Goal: Task Accomplishment & Management: Manage account settings

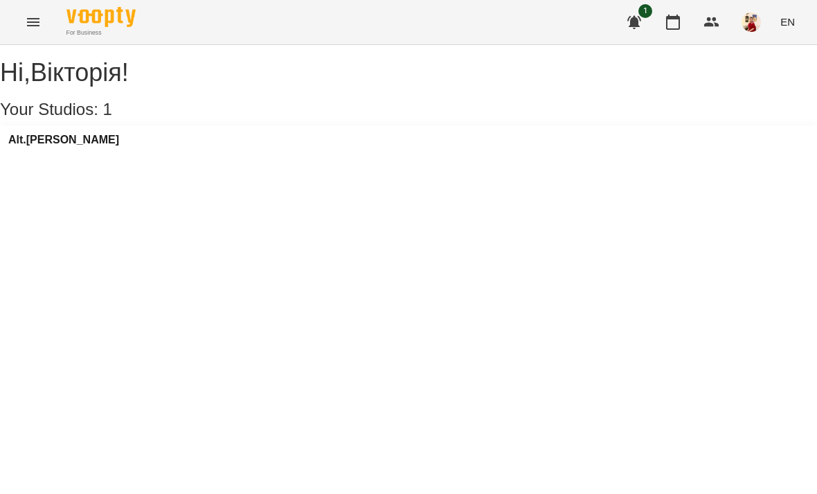
click at [219, 156] on div "Alt.[PERSON_NAME]" at bounding box center [408, 143] width 817 height 37
click at [60, 146] on h3 "Alt.[PERSON_NAME]" at bounding box center [63, 140] width 111 height 12
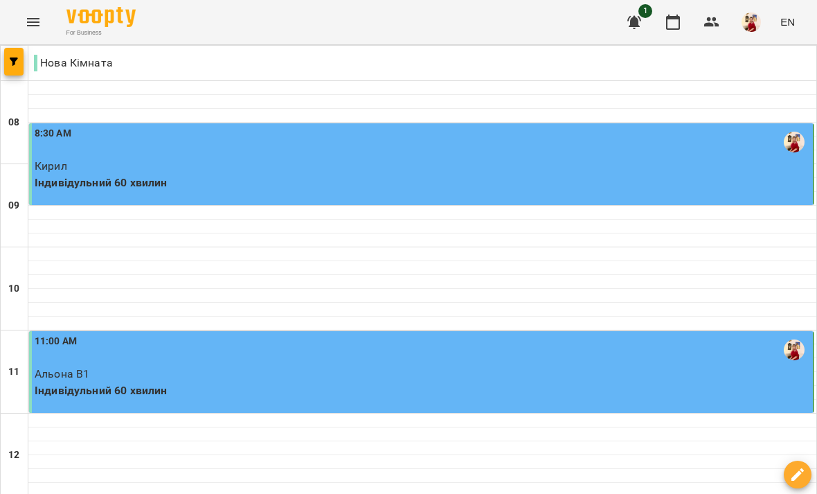
scroll to position [433, 0]
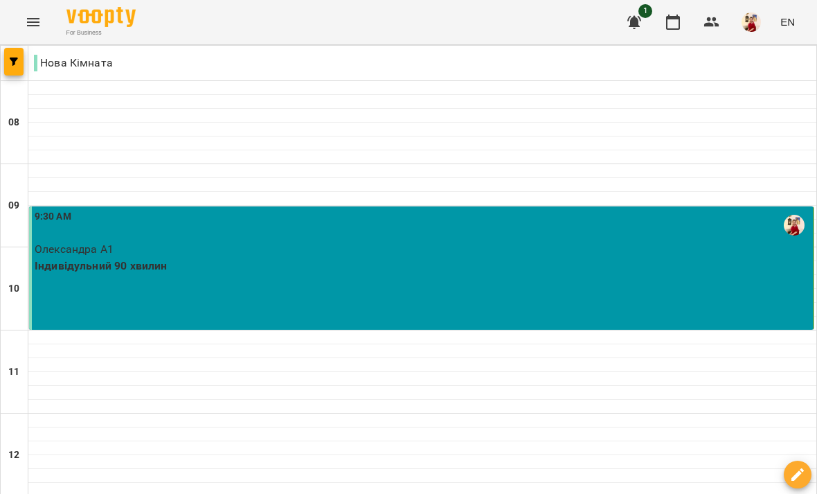
scroll to position [559, 0]
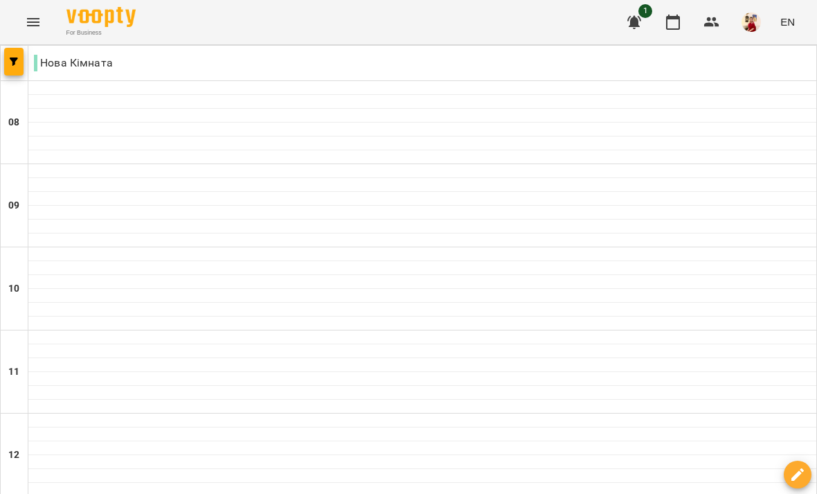
scroll to position [552, 0]
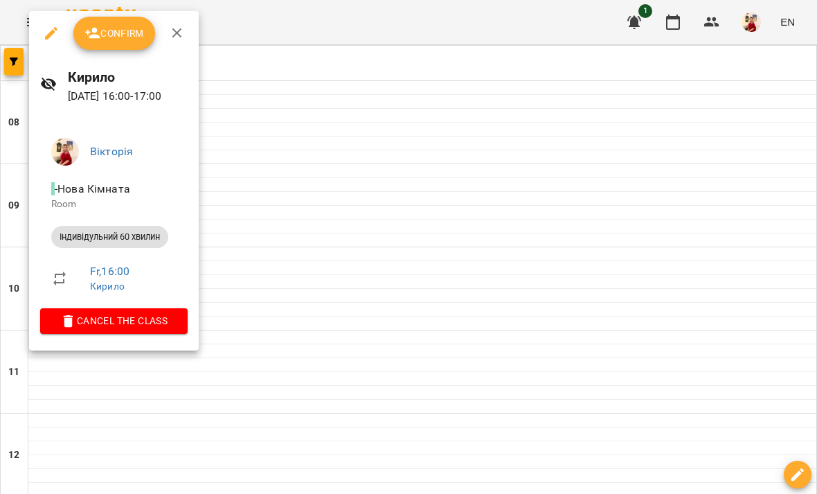
click at [99, 41] on icon "button" at bounding box center [92, 33] width 17 height 17
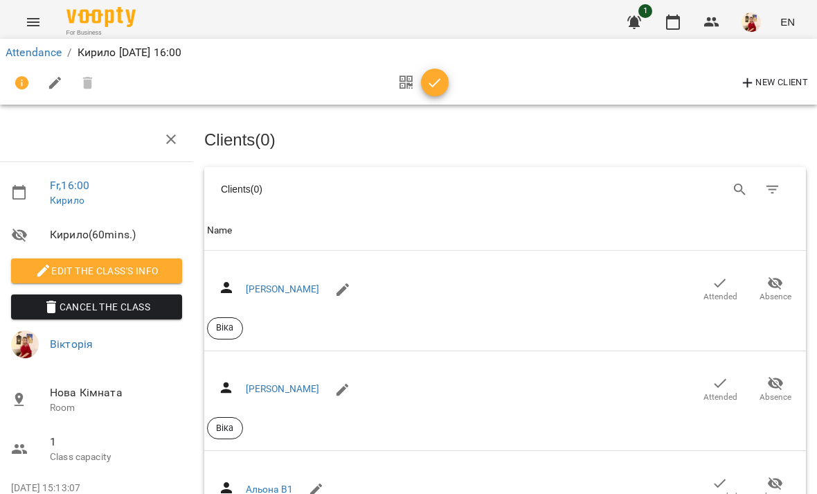
scroll to position [1042, 3]
click at [53, 53] on link "Attendance" at bounding box center [34, 52] width 56 height 13
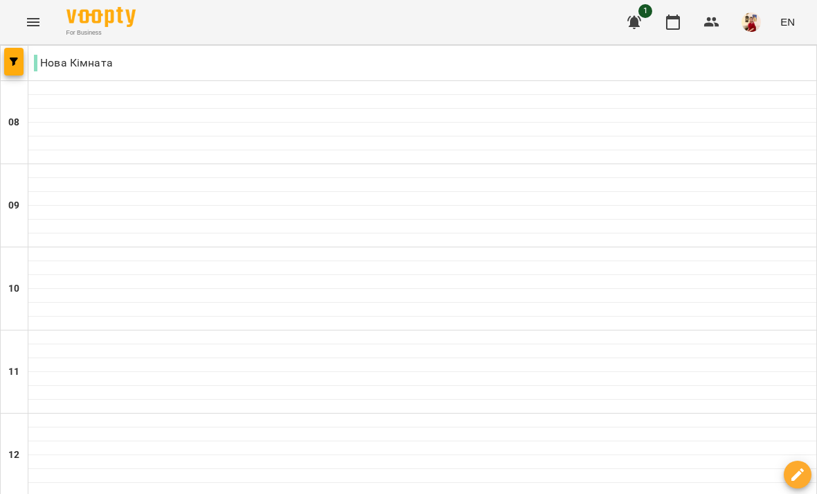
scroll to position [338, 0]
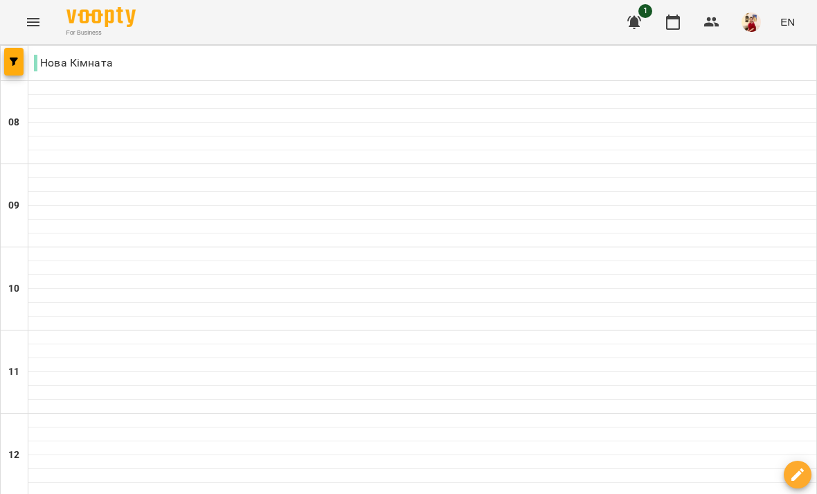
type input "**********"
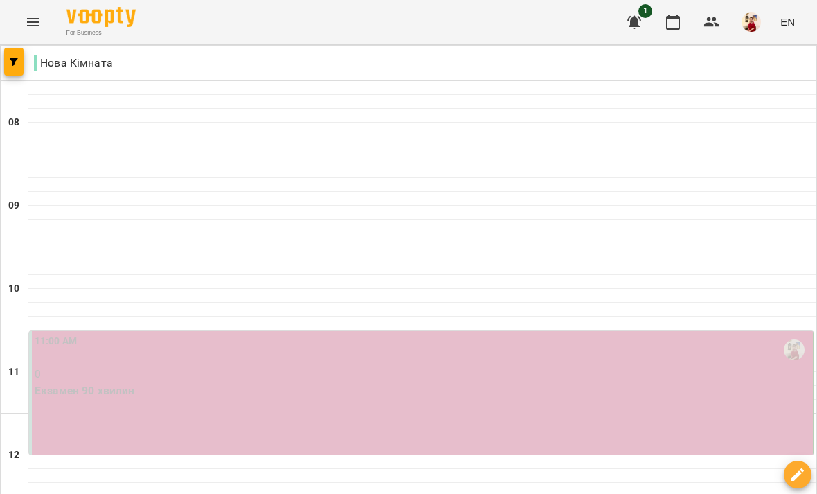
type input "**********"
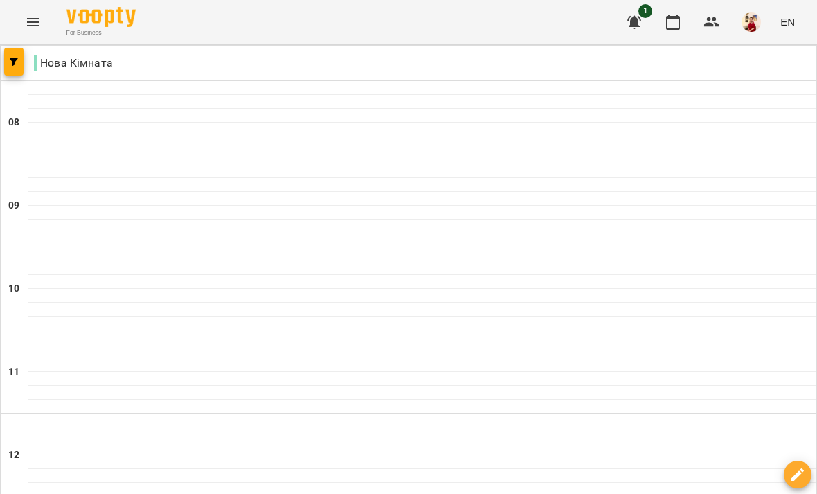
scroll to position [925, 0]
type input "**********"
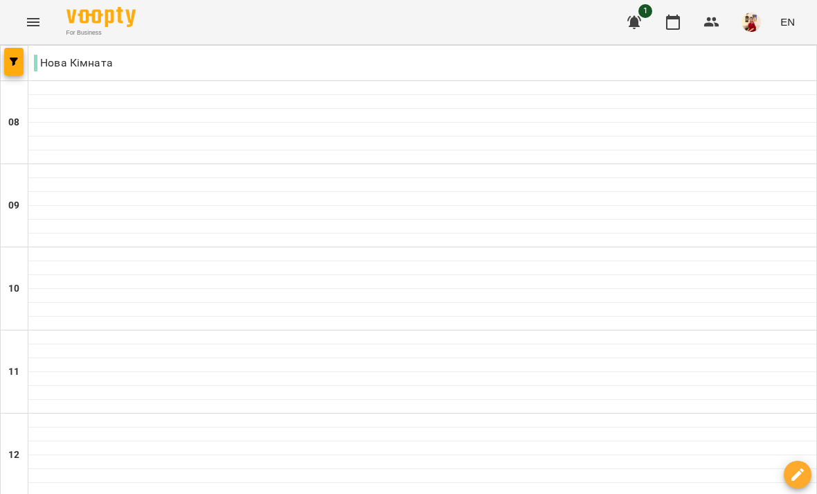
scroll to position [523, 0]
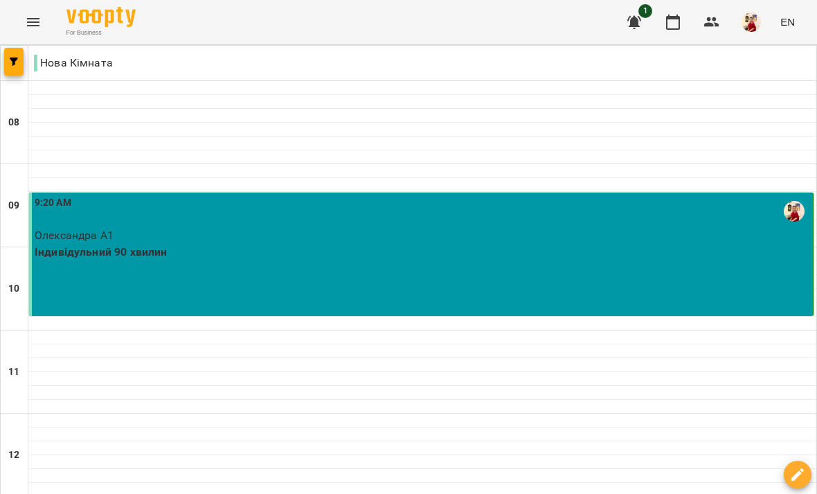
scroll to position [927, 0]
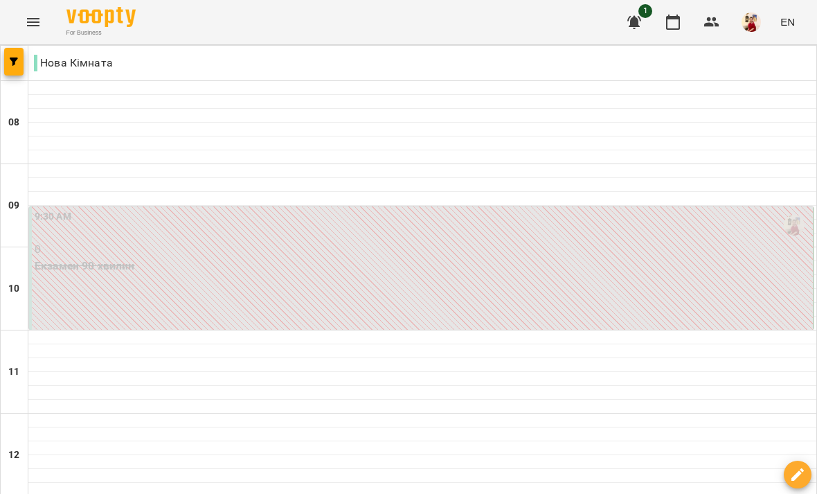
scroll to position [926, 0]
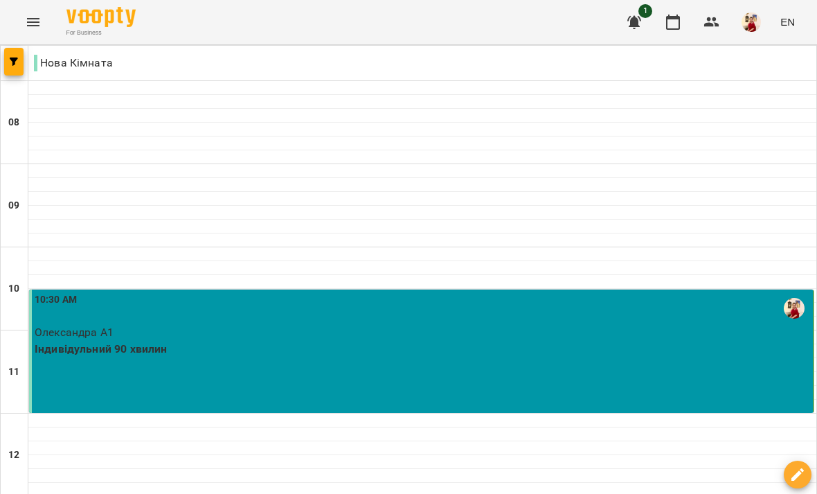
scroll to position [925, 0]
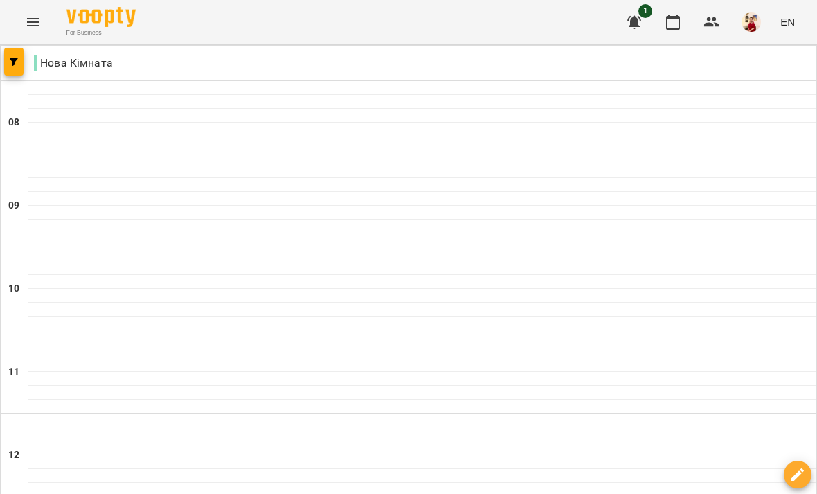
scroll to position [926, 0]
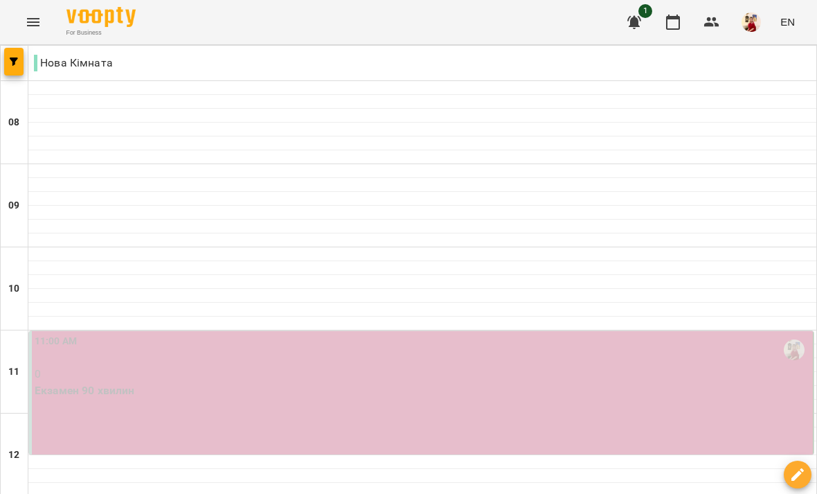
scroll to position [138, 0]
click at [507, 331] on div "11:00 AM 0 Екзамен 90 хвилин" at bounding box center [421, 392] width 784 height 123
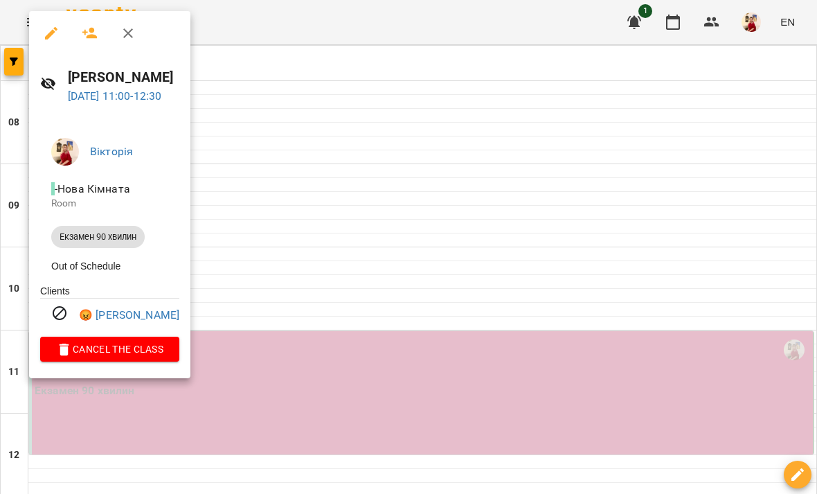
click at [469, 357] on div at bounding box center [408, 247] width 817 height 494
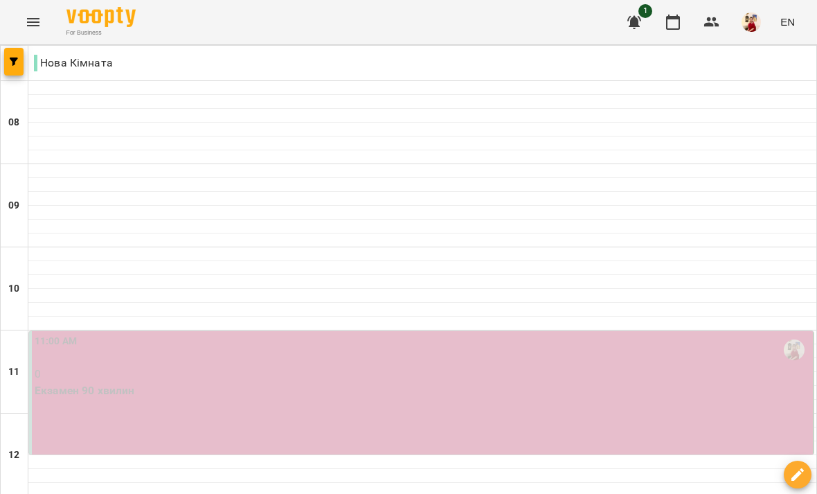
type input "**********"
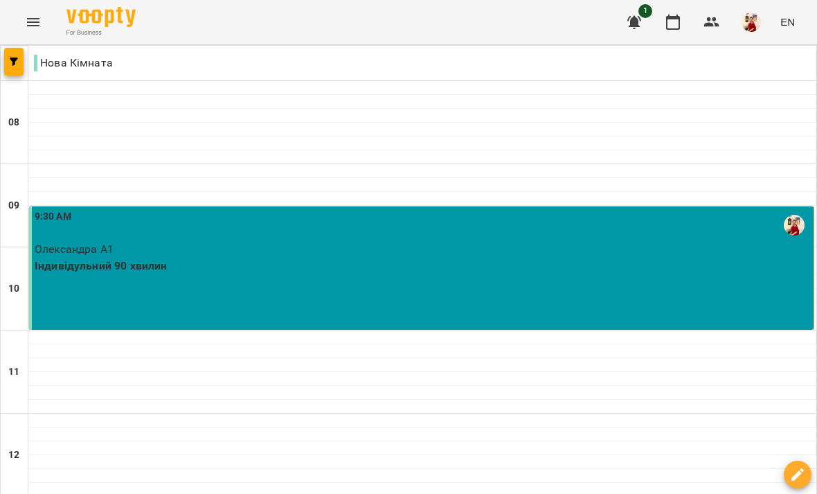
scroll to position [664, 0]
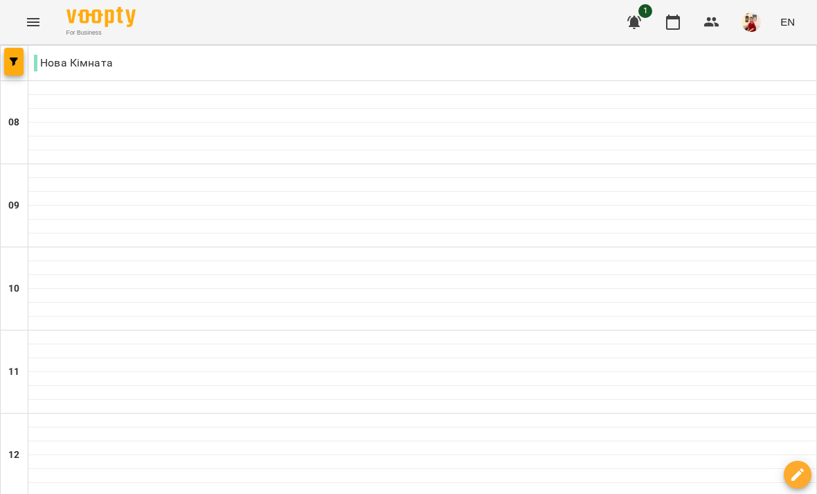
scroll to position [928, 0]
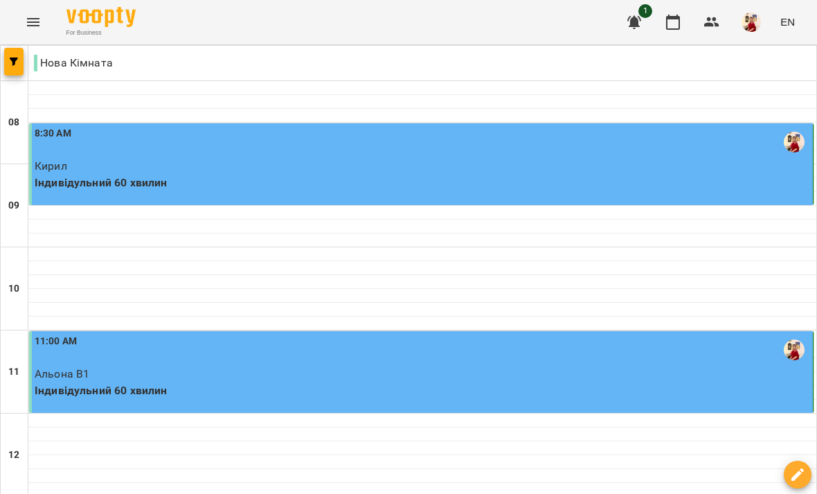
scroll to position [588, 0]
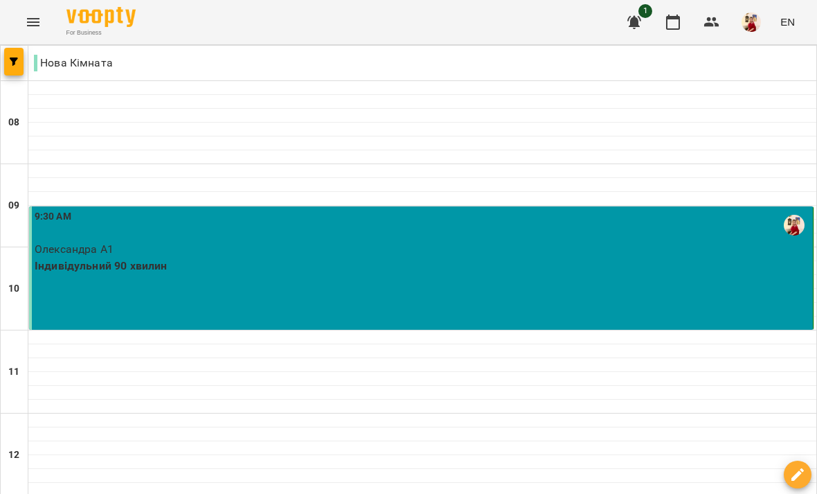
scroll to position [925, 0]
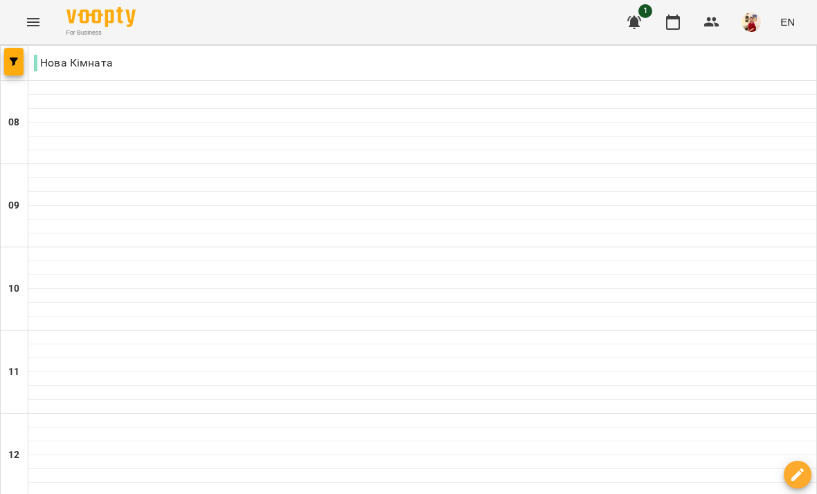
scroll to position [356, 0]
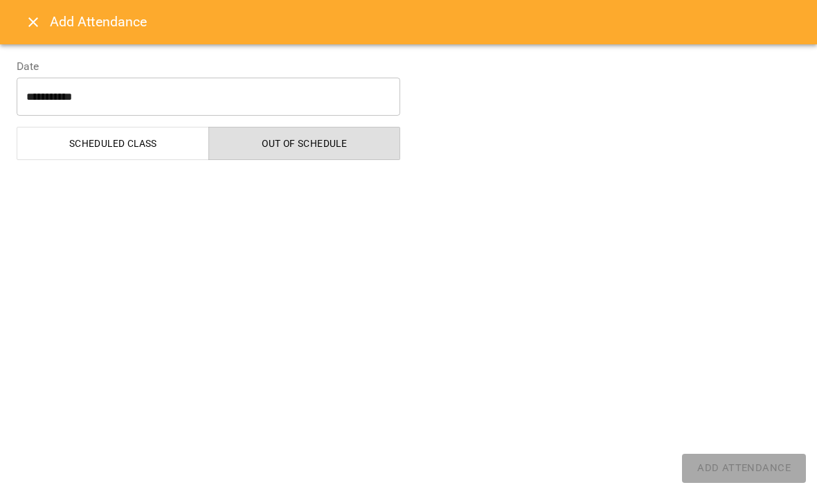
select select "**********"
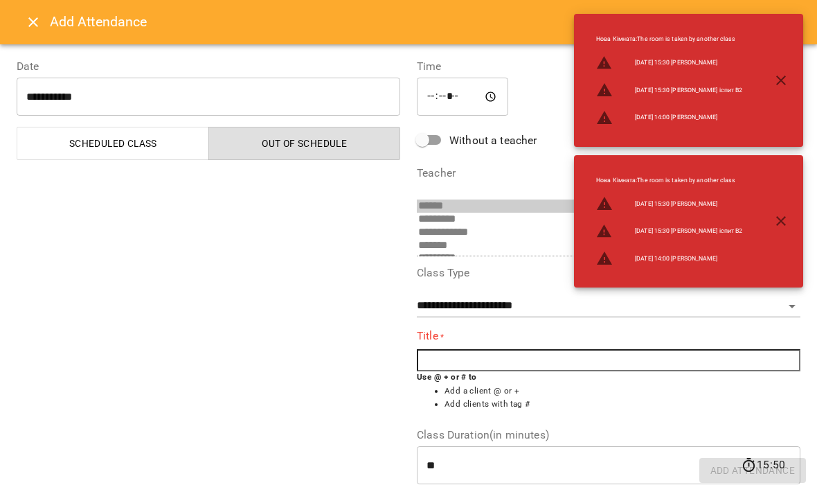
click at [24, 33] on button "Close" at bounding box center [33, 22] width 33 height 33
